Goal: Task Accomplishment & Management: Manage account settings

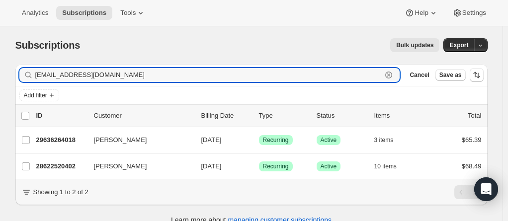
drag, startPoint x: 126, startPoint y: 75, endPoint x: -9, endPoint y: 74, distance: 135.3
click at [0, 74] on html "Analytics Subscriptions Tools Help Settings Skip to content Subscriptions. This…" at bounding box center [254, 110] width 508 height 221
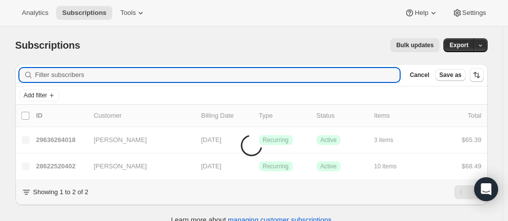
paste input "ms.alina86@gmail.com"
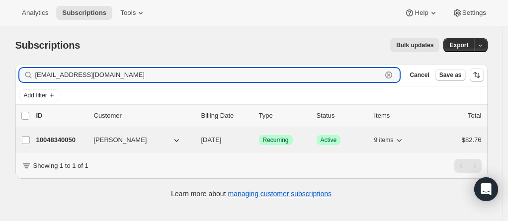
type input "ms.alina86@gmail.com"
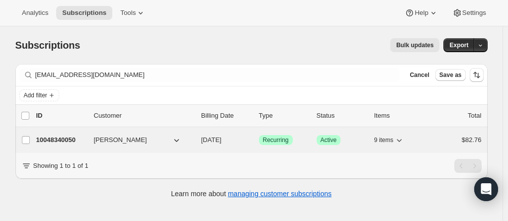
click at [57, 141] on p "10048340050" at bounding box center [61, 140] width 50 height 10
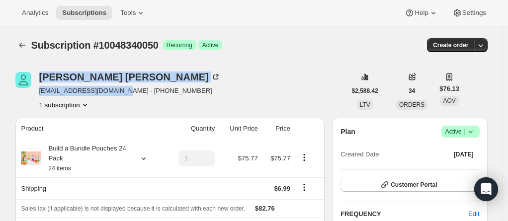
drag, startPoint x: 115, startPoint y: 91, endPoint x: 40, endPoint y: 93, distance: 75.6
click at [38, 93] on div "Marian Delos Reyes ms.alina86@gmail.com · +12069548550 1 subscription" at bounding box center [180, 91] width 331 height 38
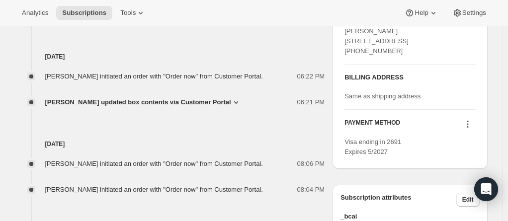
scroll to position [497, 0]
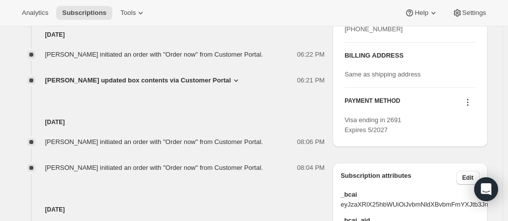
click at [125, 102] on div "Sep 12, 2025 Marian Delos Reyes initiated an order with "Order now" from Custom…" at bounding box center [170, 130] width 310 height 88
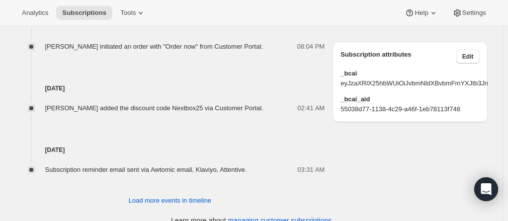
scroll to position [631, 0]
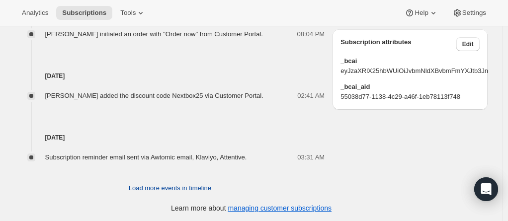
click at [210, 188] on span "Load more events in timeline" at bounding box center [170, 189] width 83 height 10
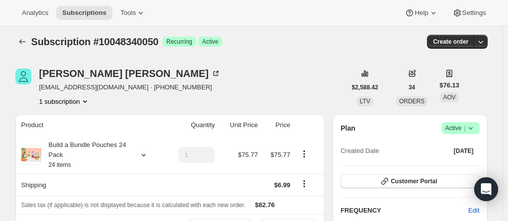
scroll to position [0, 0]
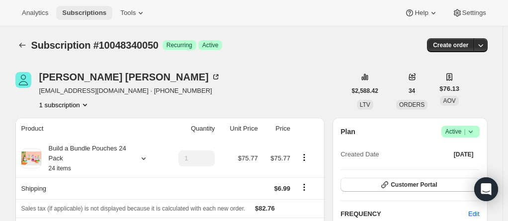
click at [78, 11] on span "Subscriptions" at bounding box center [84, 13] width 44 height 8
